Goal: Task Accomplishment & Management: Manage account settings

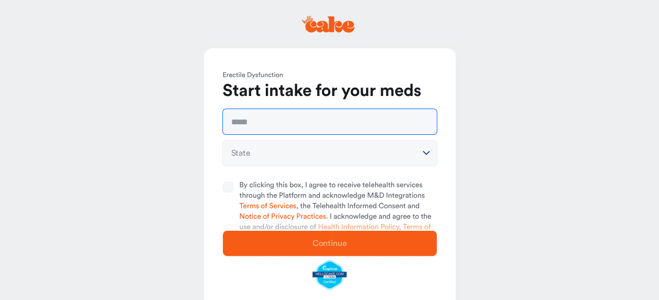
click at [270, 122] on input "text" at bounding box center [330, 121] width 214 height 25
type input "**********"
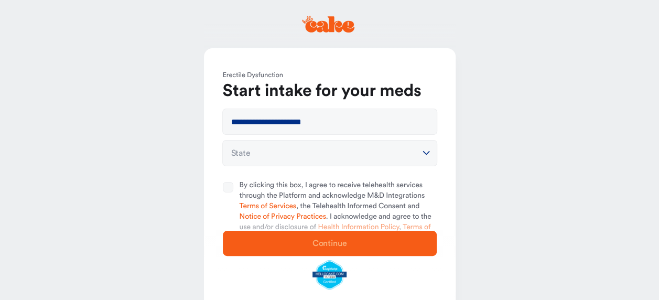
click at [426, 154] on html "**********" at bounding box center [329, 180] width 659 height 360
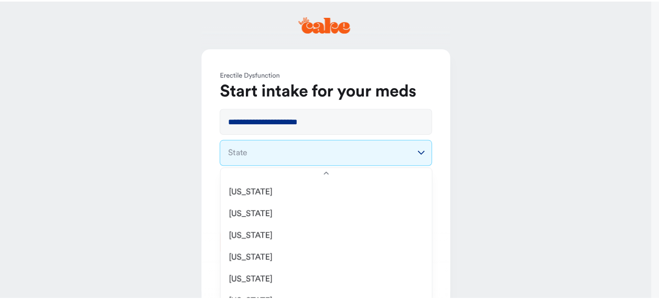
scroll to position [662, 0]
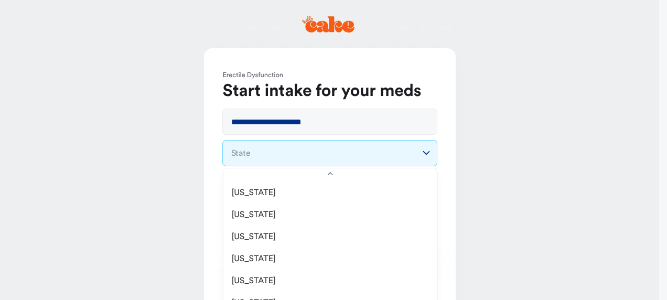
select select "**"
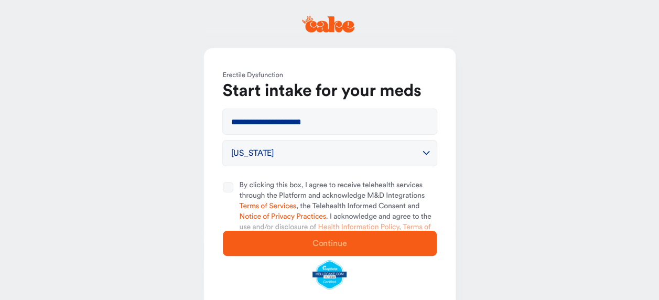
scroll to position [59, 0]
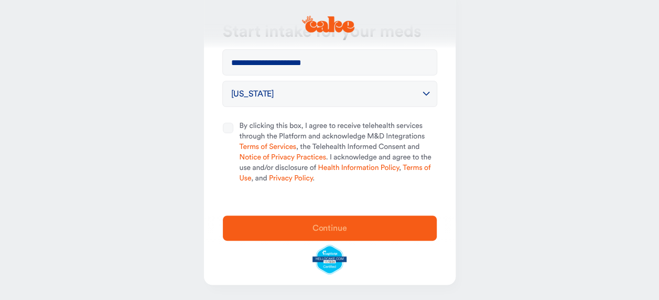
click at [228, 131] on button "By clicking this box, I agree to receive telehealth services through the Platfo…" at bounding box center [228, 128] width 10 height 10
click at [338, 235] on button "Continue" at bounding box center [330, 228] width 214 height 25
click at [356, 225] on span "Continue" at bounding box center [330, 228] width 180 height 13
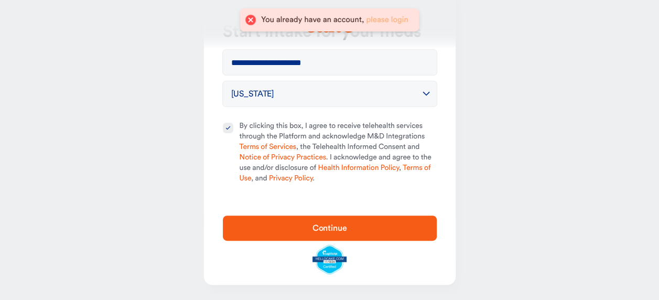
click at [377, 18] on link "please login" at bounding box center [387, 20] width 42 height 8
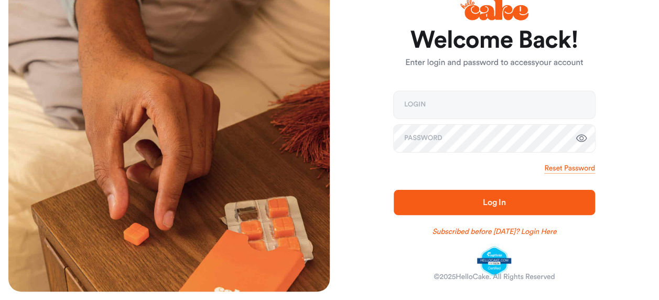
scroll to position [38, 0]
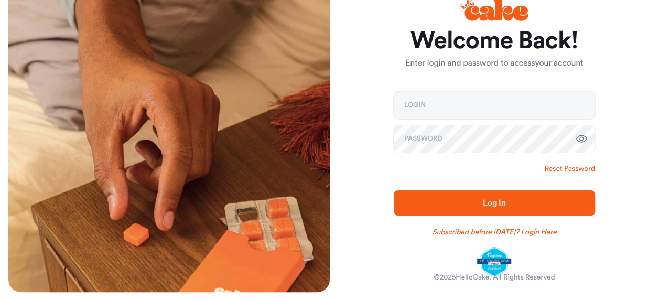
click at [561, 168] on link "Reset Password" at bounding box center [569, 169] width 50 height 10
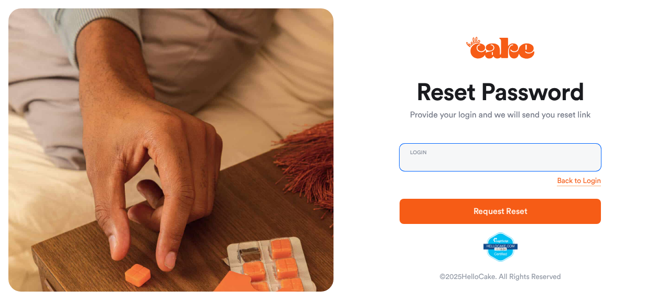
click at [462, 157] on input "email" at bounding box center [500, 157] width 201 height 27
type input "**********"
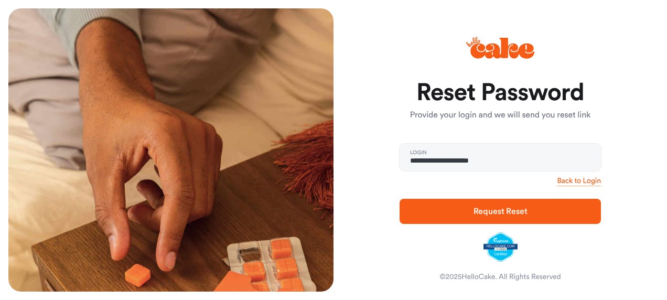
click at [473, 213] on span "Request Reset" at bounding box center [500, 211] width 168 height 13
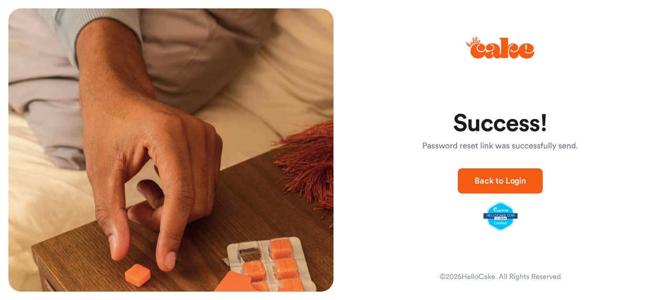
click at [528, 178] on button "Back to Login" at bounding box center [500, 180] width 85 height 25
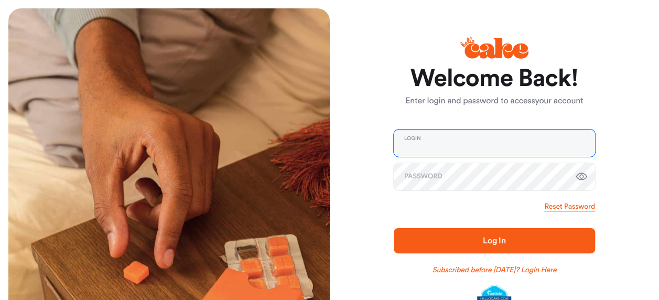
click at [476, 141] on input "email" at bounding box center [494, 143] width 201 height 27
click at [473, 190] on div "Login Password" at bounding box center [494, 160] width 201 height 61
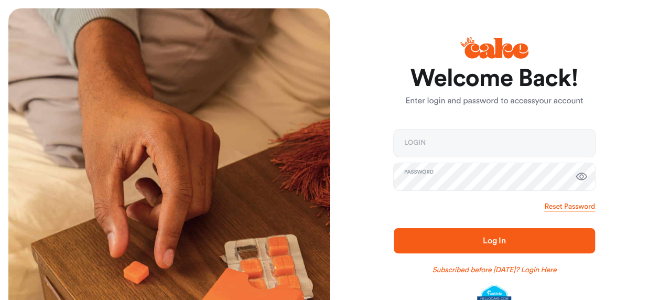
click at [487, 245] on span "Log In" at bounding box center [495, 240] width 168 height 13
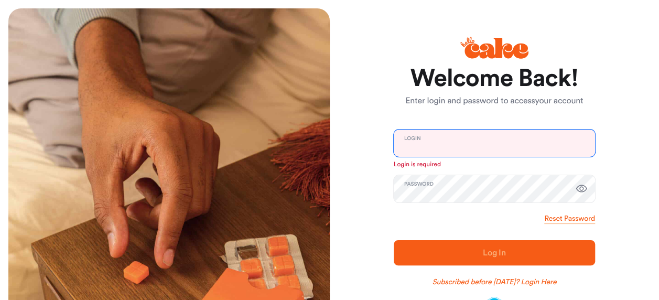
click at [434, 143] on input "email" at bounding box center [494, 143] width 201 height 27
type input "**********"
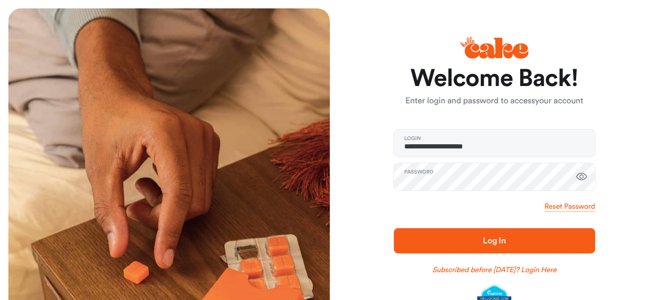
click at [579, 175] on icon "button" at bounding box center [581, 176] width 13 height 13
click at [488, 237] on span "Log In" at bounding box center [494, 241] width 23 height 8
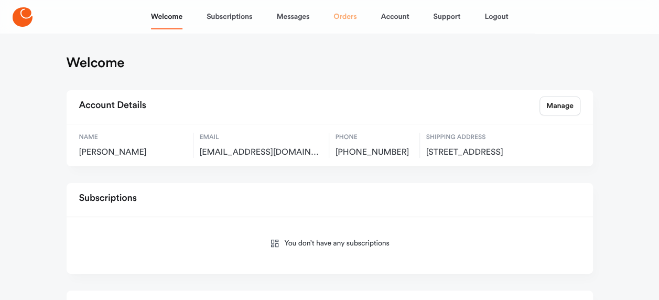
click at [345, 16] on link "Orders" at bounding box center [345, 16] width 23 height 25
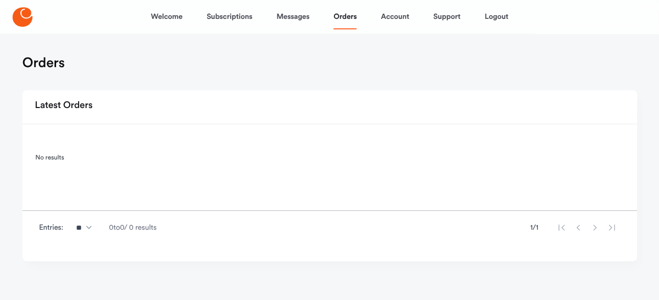
scroll to position [3, 0]
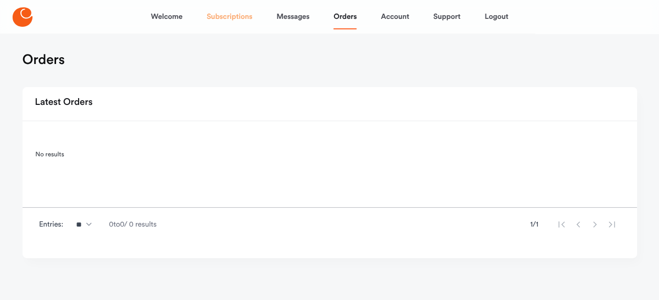
click at [230, 15] on link "Subscriptions" at bounding box center [230, 16] width 46 height 25
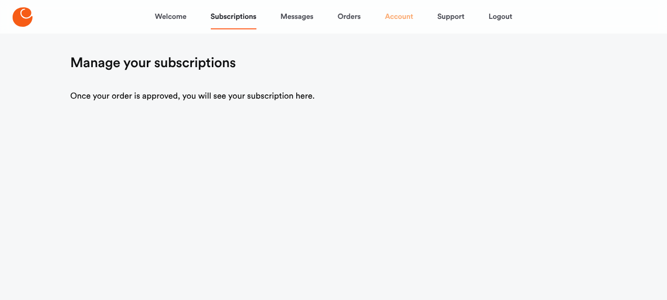
click at [396, 16] on link "Account" at bounding box center [399, 16] width 28 height 25
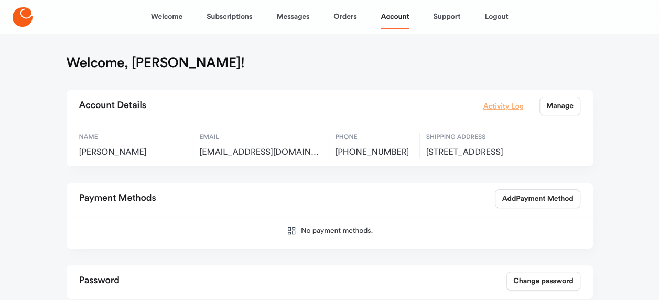
click at [508, 107] on link "Activity Log" at bounding box center [504, 106] width 40 height 12
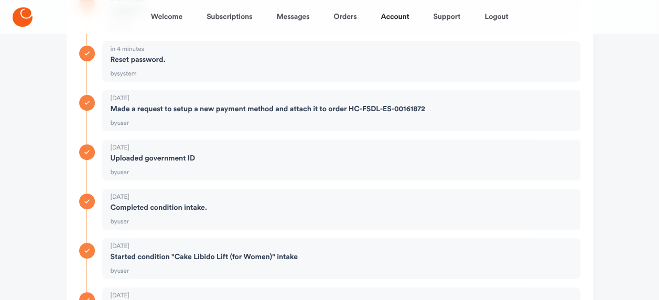
scroll to position [153, 0]
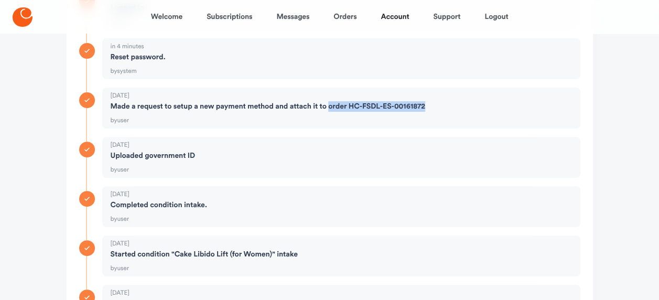
drag, startPoint x: 424, startPoint y: 105, endPoint x: 328, endPoint y: 109, distance: 96.1
click at [328, 109] on strong "made a request to setup a new payment method and attach it to order HC-FSDL-ES-…" at bounding box center [268, 106] width 315 height 10
drag, startPoint x: 328, startPoint y: 109, endPoint x: 367, endPoint y: 103, distance: 39.2
copy strong "order HC-FSDL-ES-00161872"
click at [346, 19] on link "Orders" at bounding box center [345, 16] width 23 height 25
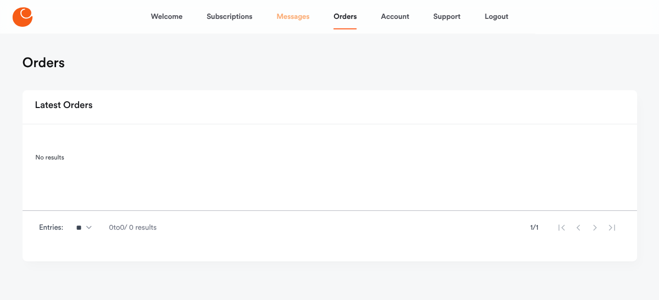
click at [298, 17] on link "Messages" at bounding box center [292, 16] width 33 height 25
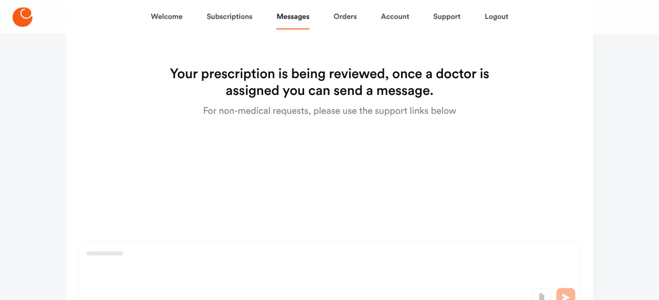
scroll to position [193, 0]
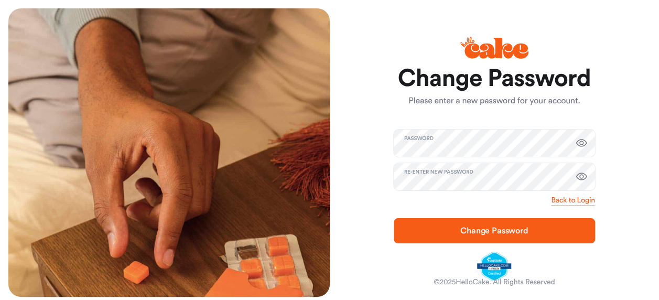
click at [491, 228] on span "Change Password" at bounding box center [495, 231] width 68 height 8
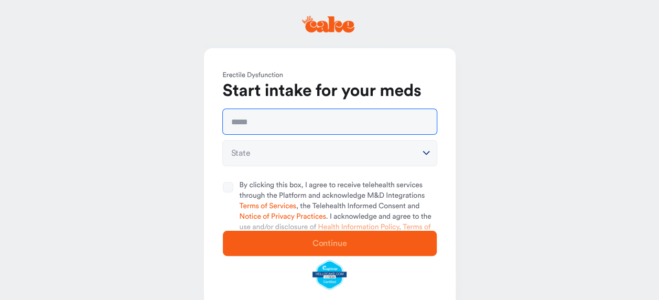
click at [268, 120] on input "text" at bounding box center [330, 121] width 214 height 25
type input "**********"
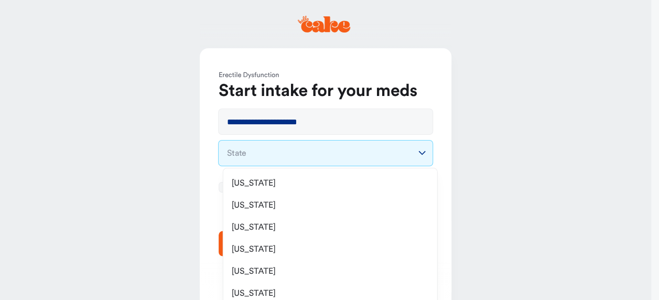
click at [425, 151] on html "**********" at bounding box center [329, 180] width 659 height 360
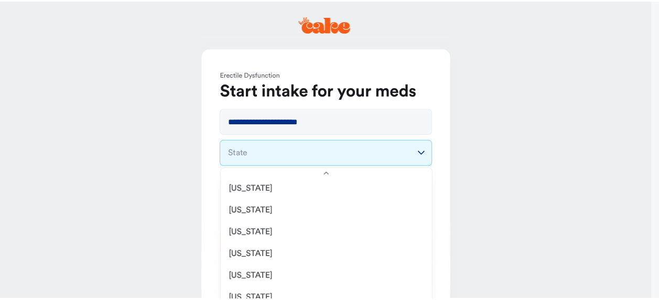
scroll to position [710, 0]
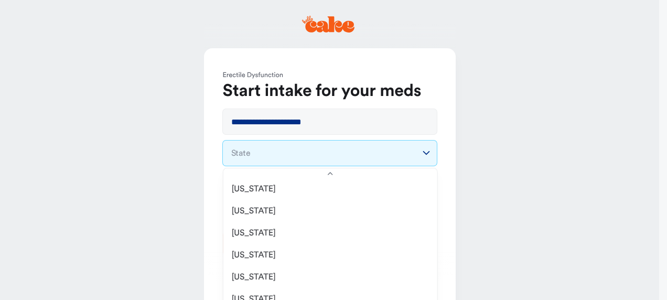
select select "**"
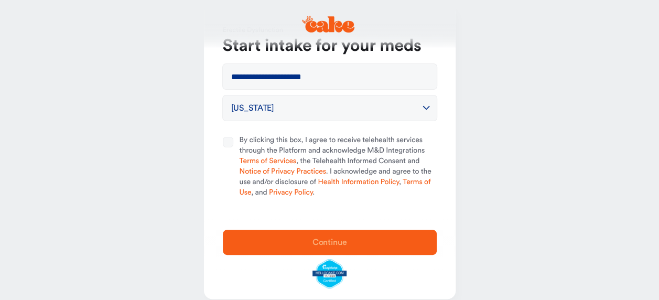
scroll to position [59, 0]
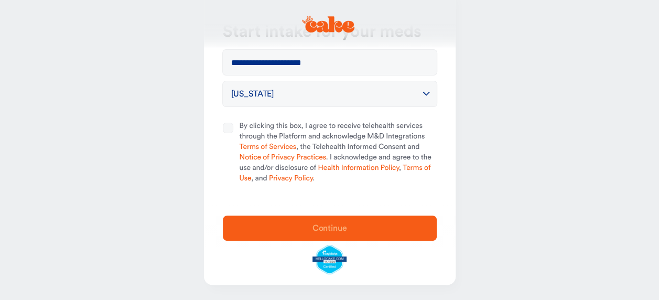
click at [229, 129] on button "By clicking this box, I agree to receive telehealth services through the Platfo…" at bounding box center [228, 128] width 10 height 10
click at [299, 230] on span "Continue" at bounding box center [330, 228] width 180 height 13
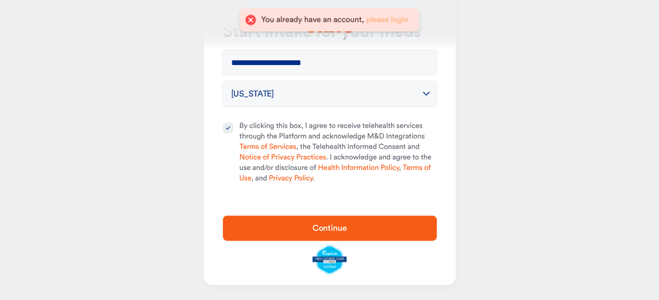
click at [393, 19] on link "please login" at bounding box center [387, 20] width 42 height 8
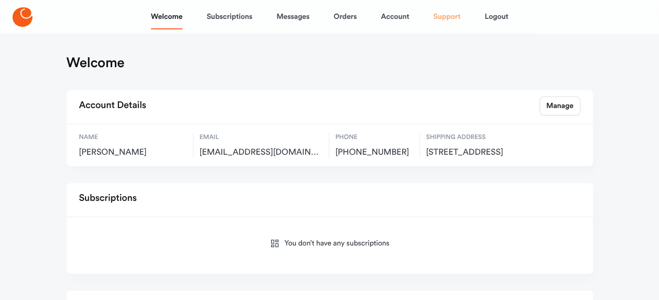
click at [452, 20] on link "Support" at bounding box center [446, 16] width 27 height 25
